Goal: Navigation & Orientation: Find specific page/section

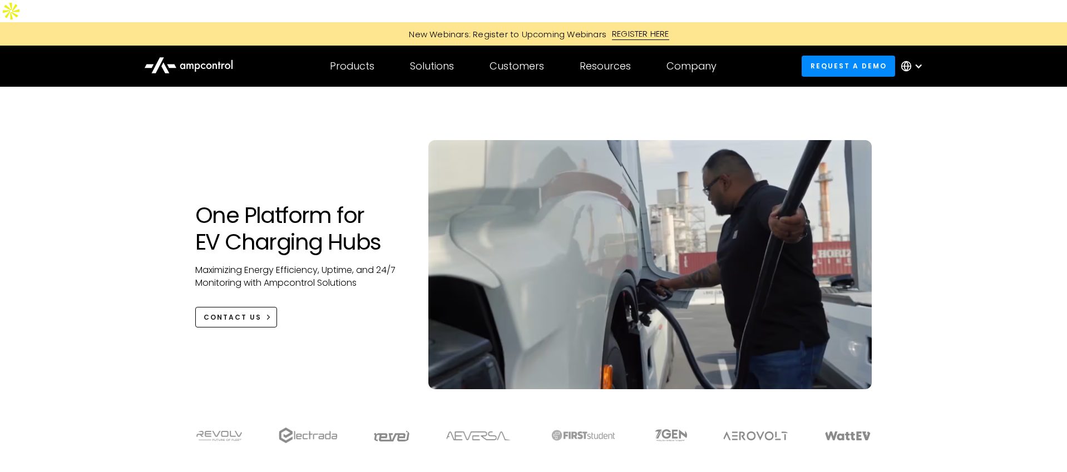
click at [919, 62] on div at bounding box center [918, 66] width 9 height 9
click at [919, 134] on link "Spanish" at bounding box center [906, 140] width 34 height 13
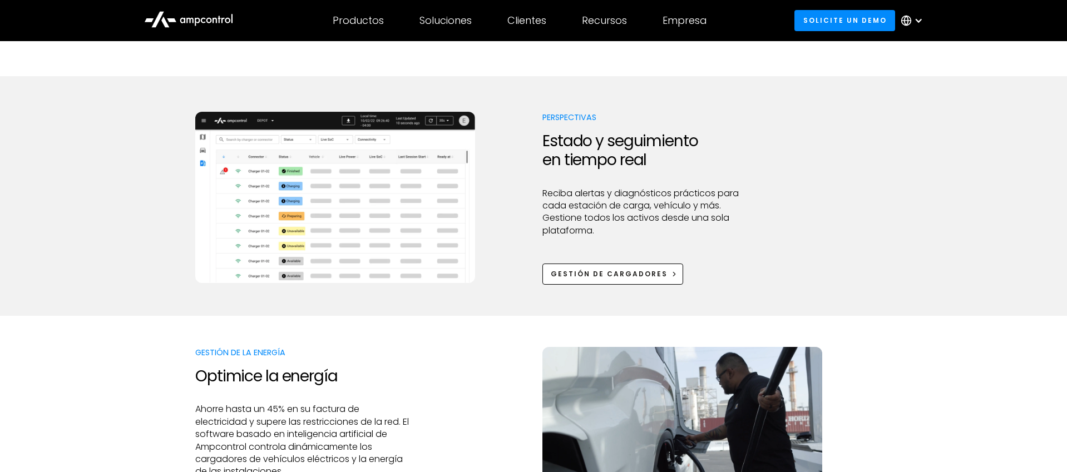
scroll to position [545, 0]
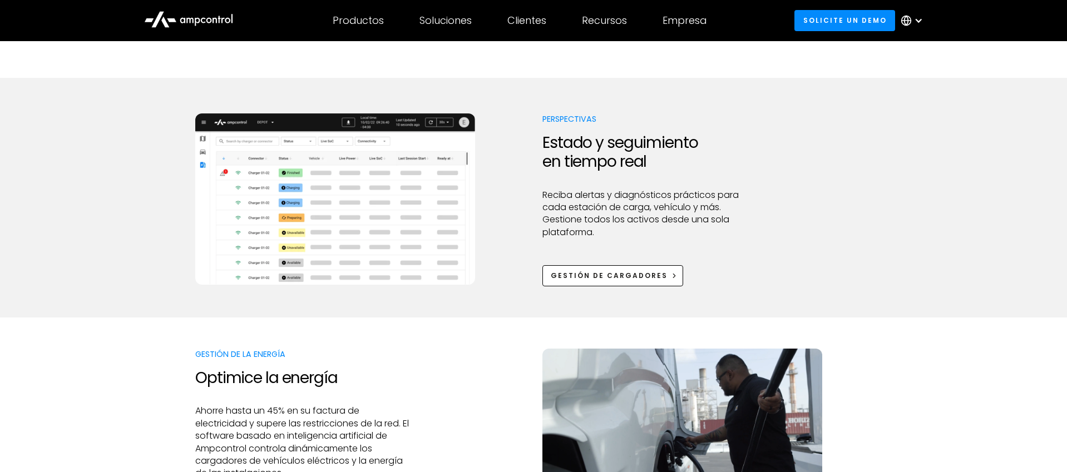
click at [323, 190] on img at bounding box center [335, 198] width 280 height 171
